Goal: Check status: Check status

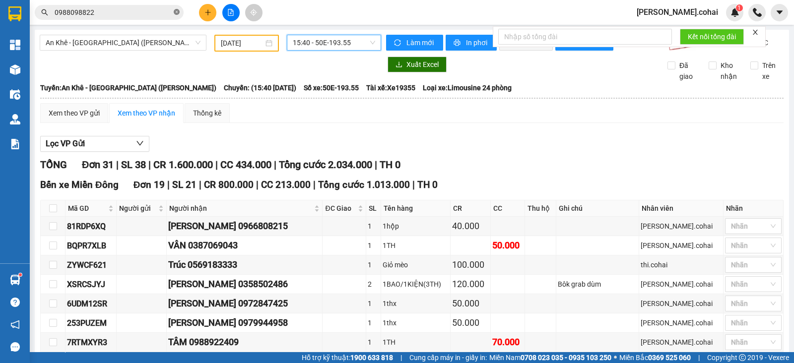
click at [176, 10] on icon "close-circle" at bounding box center [177, 12] width 6 height 6
click at [147, 12] on input "text" at bounding box center [113, 12] width 117 height 11
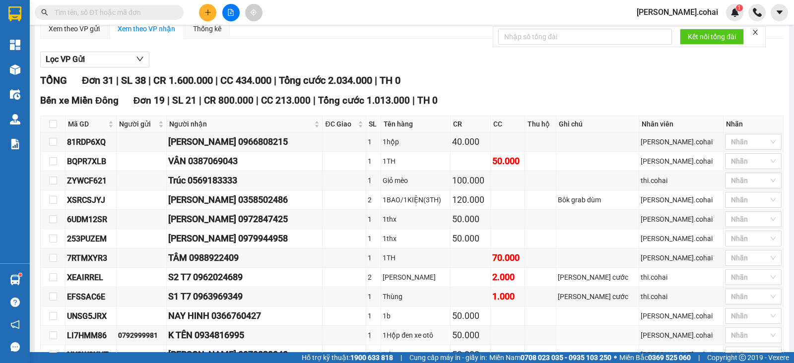
scroll to position [49, 0]
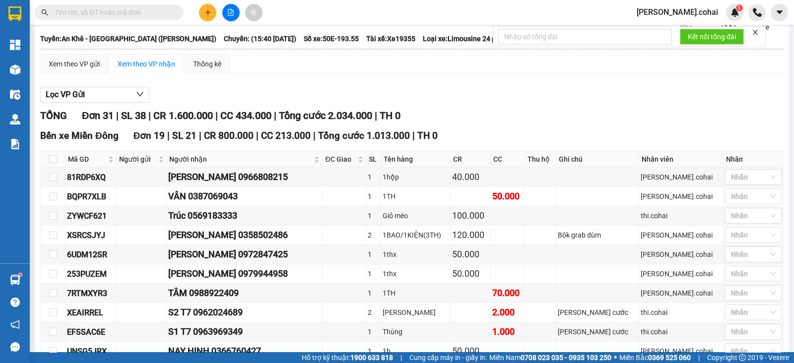
click at [117, 10] on input "text" at bounding box center [113, 12] width 117 height 11
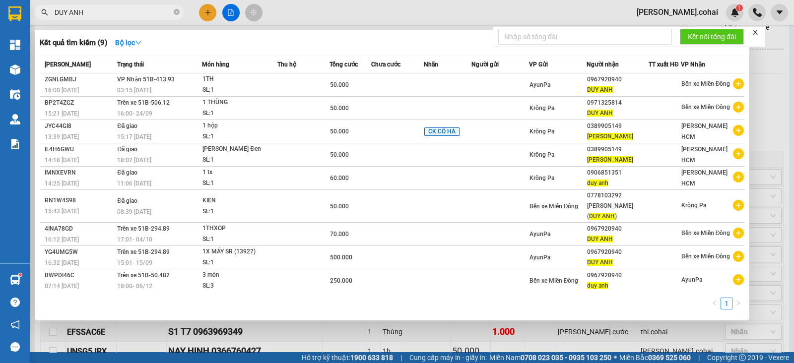
type input "DUY ANH"
click at [316, 11] on div at bounding box center [397, 181] width 794 height 363
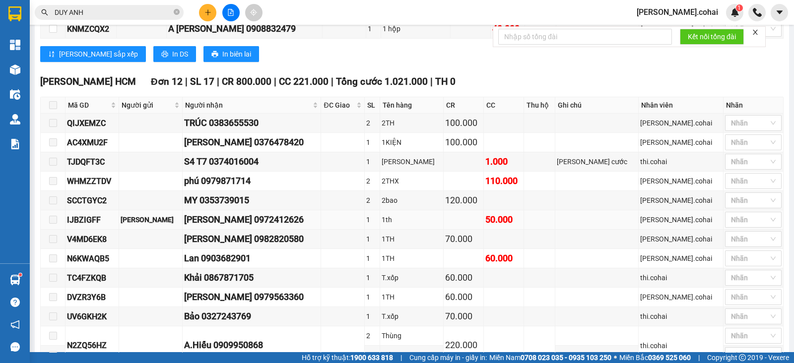
scroll to position [608, 0]
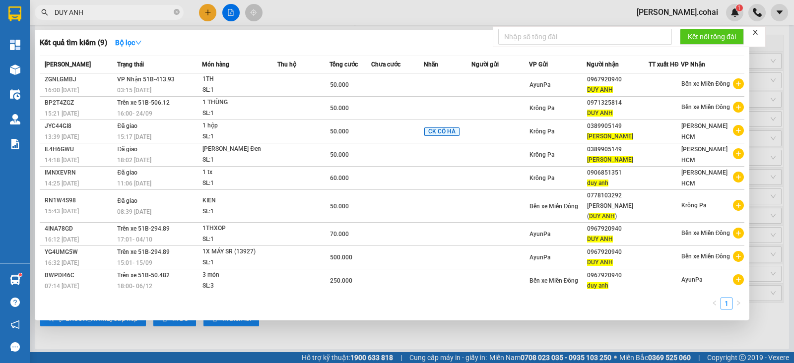
click at [145, 9] on input "DUY ANH" at bounding box center [113, 12] width 117 height 11
click at [175, 11] on icon "close-circle" at bounding box center [177, 12] width 6 height 6
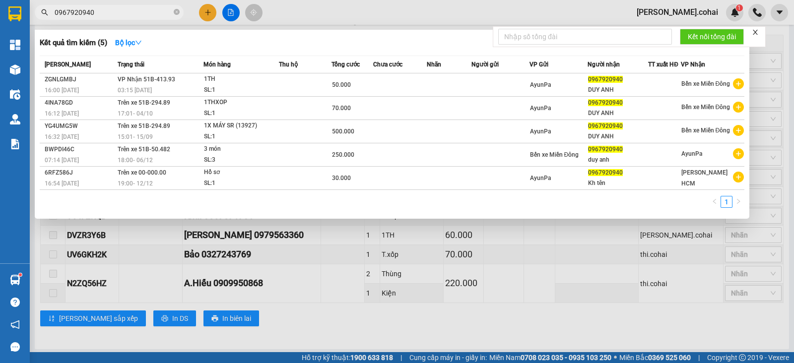
type input "0967920940"
click at [432, 335] on div at bounding box center [397, 181] width 794 height 363
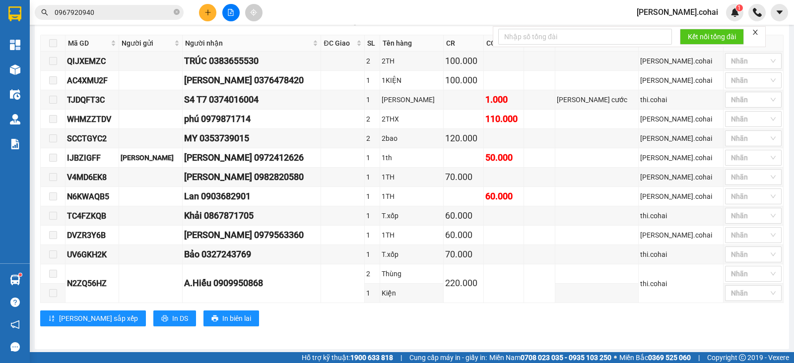
scroll to position [235, 0]
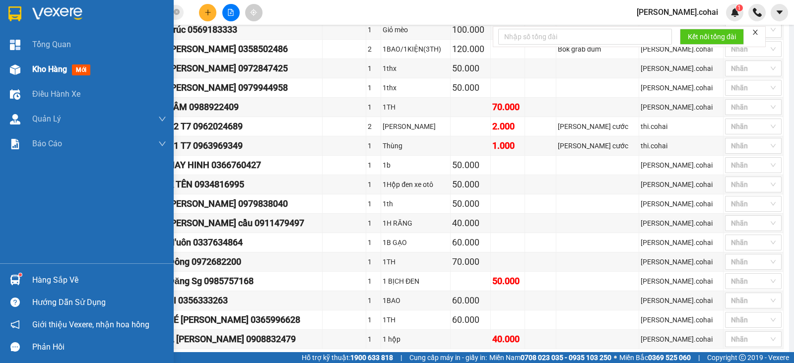
click at [44, 70] on span "Kho hàng" at bounding box center [49, 69] width 35 height 9
click at [42, 69] on span "Kho hàng" at bounding box center [49, 69] width 35 height 9
